Goal: Task Accomplishment & Management: Use online tool/utility

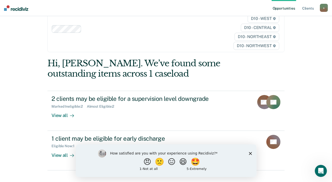
scroll to position [20, 0]
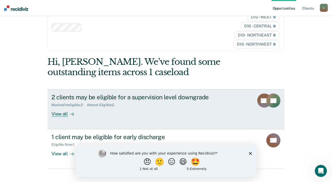
click at [64, 114] on div "View all" at bounding box center [65, 112] width 28 height 10
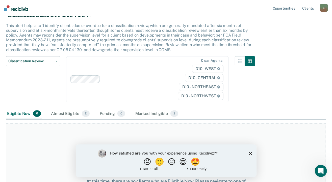
scroll to position [30, 0]
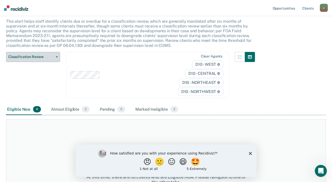
click at [55, 56] on span "button" at bounding box center [56, 56] width 4 height 1
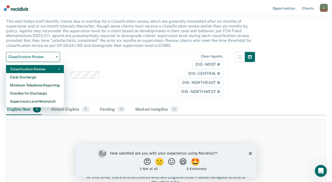
click at [53, 67] on div "Classification Review" at bounding box center [35, 69] width 50 height 8
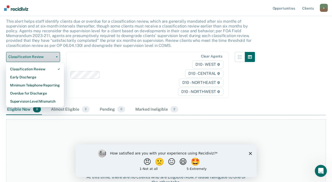
scroll to position [0, 0]
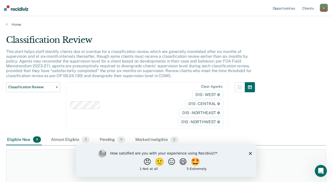
click at [37, 140] on span "0" at bounding box center [37, 139] width 8 height 7
click at [164, 139] on div "Marked Ineligible 2" at bounding box center [156, 139] width 45 height 11
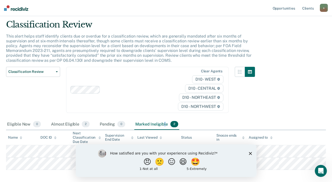
scroll to position [15, 0]
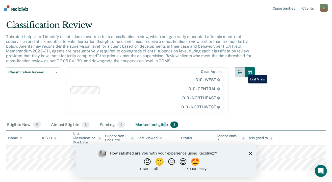
click at [242, 71] on icon "button" at bounding box center [240, 72] width 4 height 4
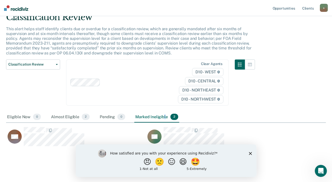
scroll to position [23, 0]
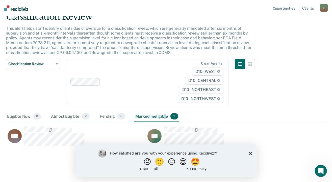
click at [325, 5] on div "s" at bounding box center [324, 8] width 8 height 8
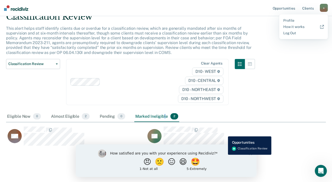
click at [223, 131] on div "CaseloadOpportunityCell-0773302" at bounding box center [193, 136] width 61 height 19
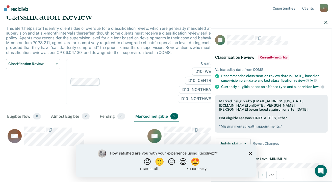
click at [220, 103] on div "Marked ineligible by [EMAIL_ADDRESS][US_STATE][DOMAIN_NAME] on [DATE]. [PERSON_…" at bounding box center [271, 105] width 104 height 13
drag, startPoint x: 97, startPoint y: 107, endPoint x: 83, endPoint y: 108, distance: 14.2
click at [96, 107] on div "Classification Review Classification Review Early Discharge Minimum Telephone R…" at bounding box center [130, 85] width 249 height 52
drag, startPoint x: 37, startPoint y: 114, endPoint x: 34, endPoint y: 113, distance: 3.4
click at [36, 114] on span "0" at bounding box center [37, 116] width 8 height 7
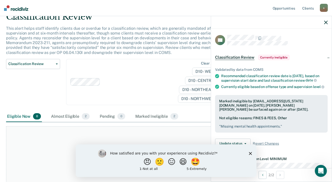
click at [121, 85] on div at bounding box center [123, 82] width 107 height 8
click at [72, 118] on div "Almost Eligible 2" at bounding box center [70, 116] width 41 height 11
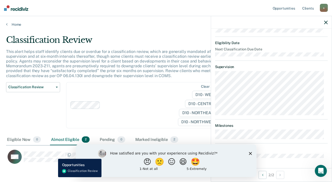
scroll to position [90, 0]
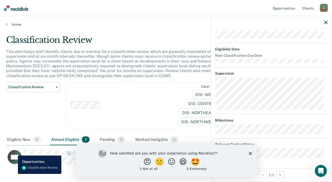
click at [14, 152] on icon "CaseloadOpportunityCell-0280562" at bounding box center [11, 155] width 14 height 17
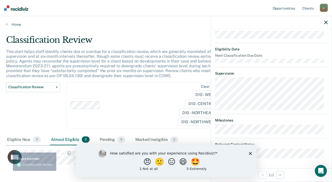
click at [7, 148] on div "WS KS" at bounding box center [146, 156] width 280 height 20
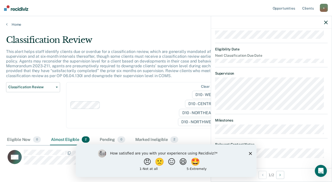
click at [325, 20] on button "button" at bounding box center [326, 22] width 4 height 4
